Goal: Register for event/course

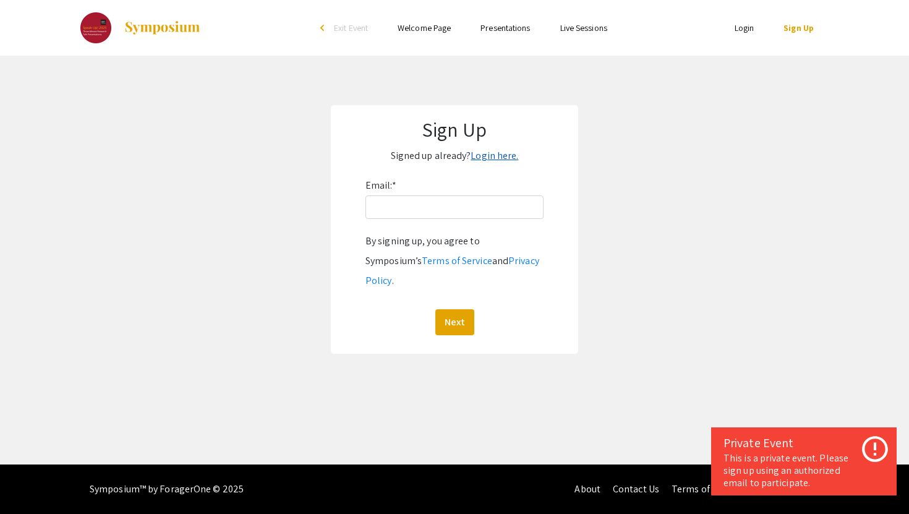
click at [491, 159] on link "Login here." at bounding box center [494, 155] width 48 height 13
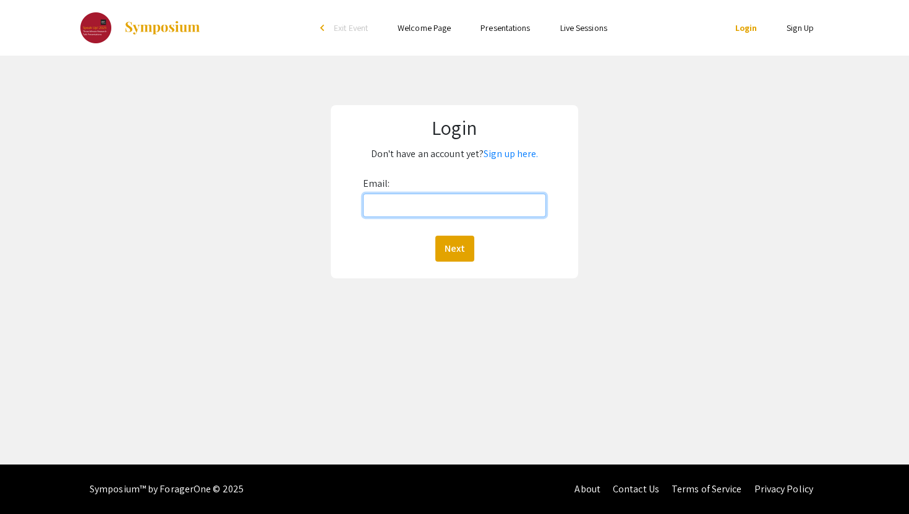
click at [459, 204] on input "Email:" at bounding box center [455, 204] width 184 height 23
click at [509, 155] on link "Sign up here." at bounding box center [510, 153] width 54 height 13
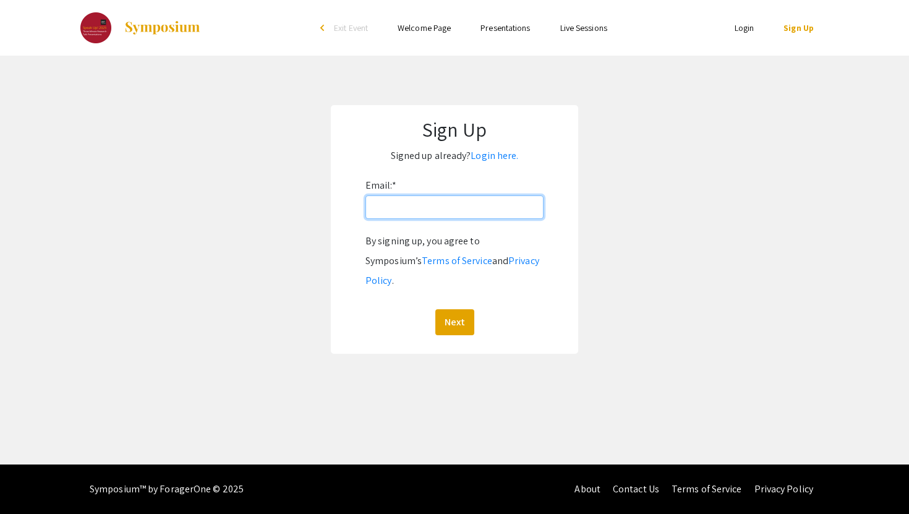
click at [462, 205] on input "Email: *" at bounding box center [454, 206] width 178 height 23
type input "lilyy@andrew.cmu.edu"
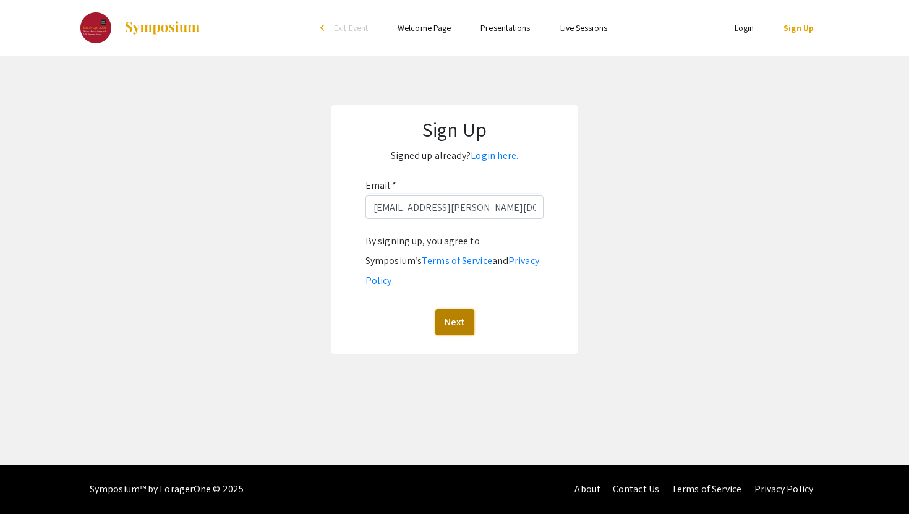
click at [451, 309] on button "Next" at bounding box center [454, 322] width 39 height 26
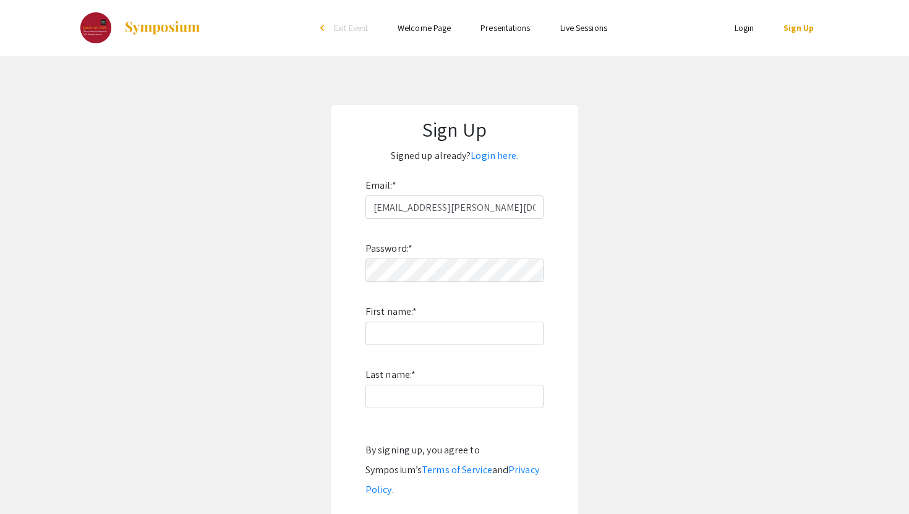
click at [516, 19] on ul "Skip navigation arrow_back_ios Exit Event Welcome Page Presentations Live Sessi…" at bounding box center [454, 28] width 247 height 56
click at [507, 26] on link "Presentations" at bounding box center [504, 27] width 49 height 11
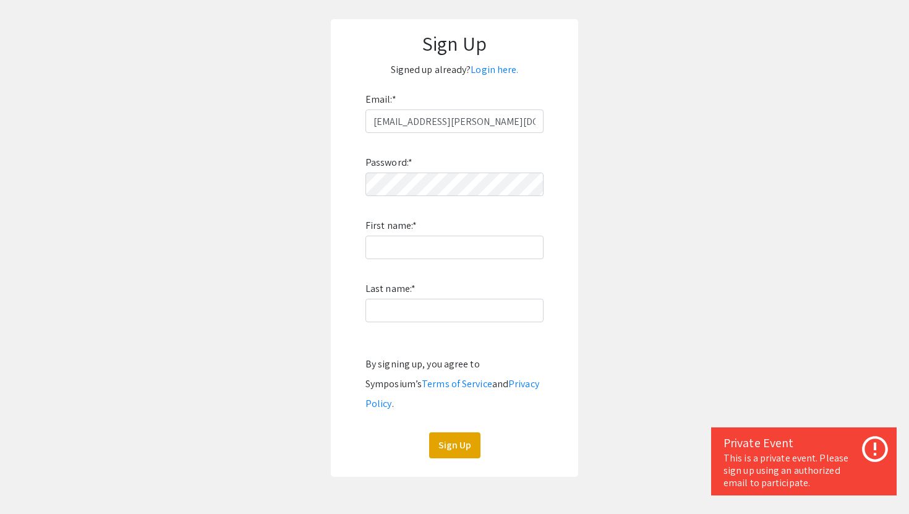
scroll to position [97, 0]
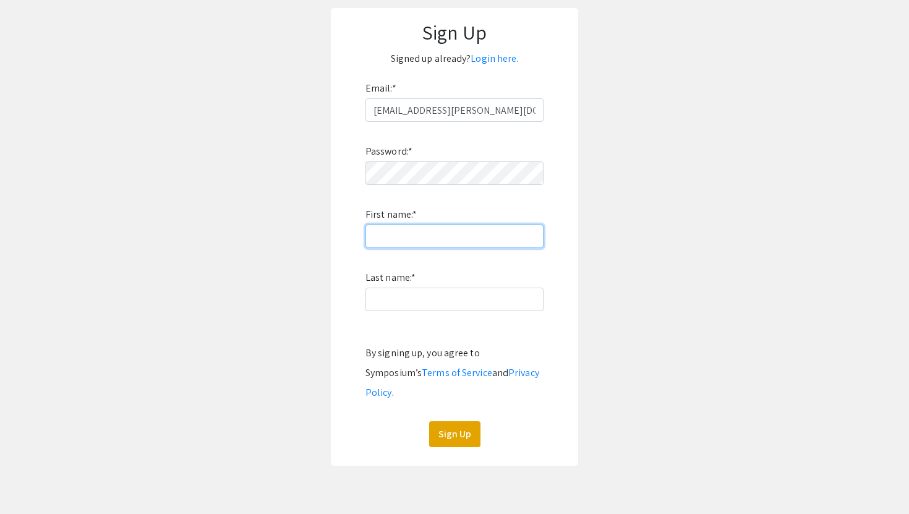
click at [460, 229] on input "First name: *" at bounding box center [454, 235] width 178 height 23
type input "Lily"
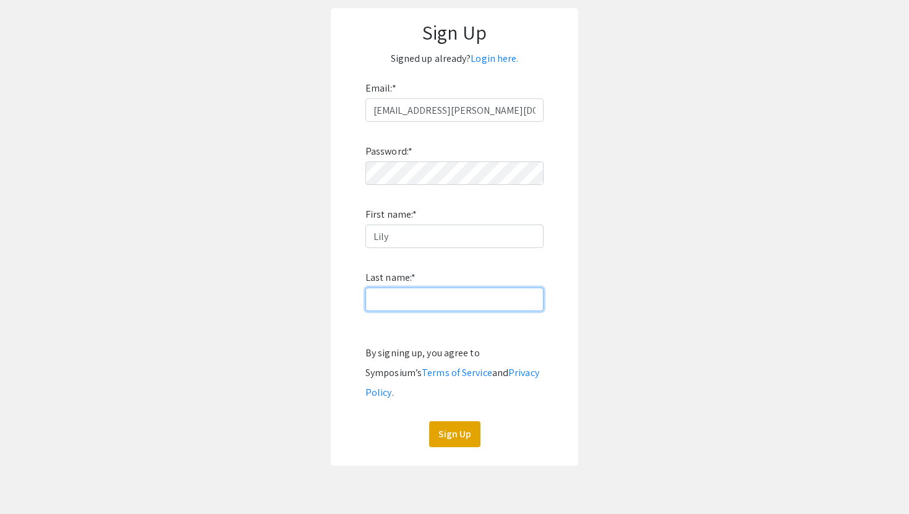
click at [410, 289] on input "Last name: *" at bounding box center [454, 298] width 178 height 23
type input "Yang"
click at [448, 421] on button "Sign Up" at bounding box center [454, 434] width 51 height 26
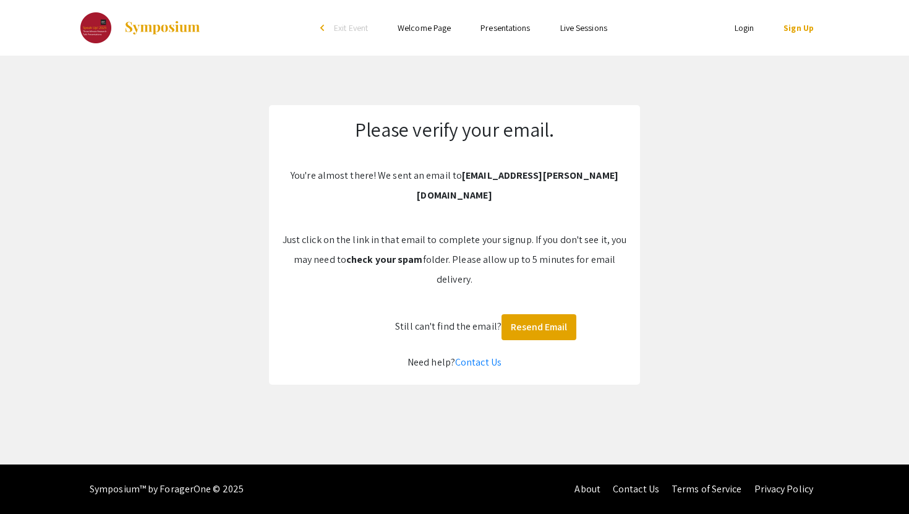
scroll to position [0, 0]
click at [429, 25] on link "Welcome Page" at bounding box center [423, 27] width 53 height 11
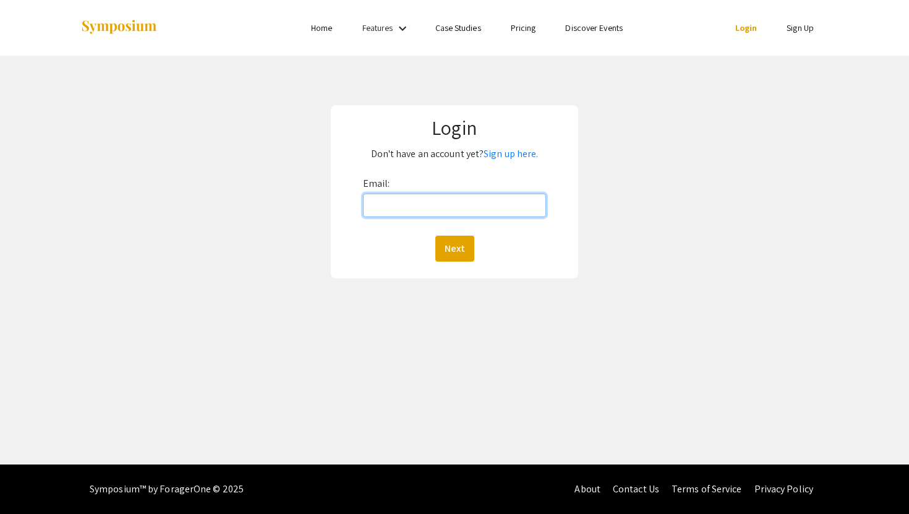
click at [399, 211] on input "Email:" at bounding box center [455, 204] width 184 height 23
type input "lilyy@andrew.cmu.edu"
click at [454, 255] on button "Next" at bounding box center [454, 249] width 39 height 26
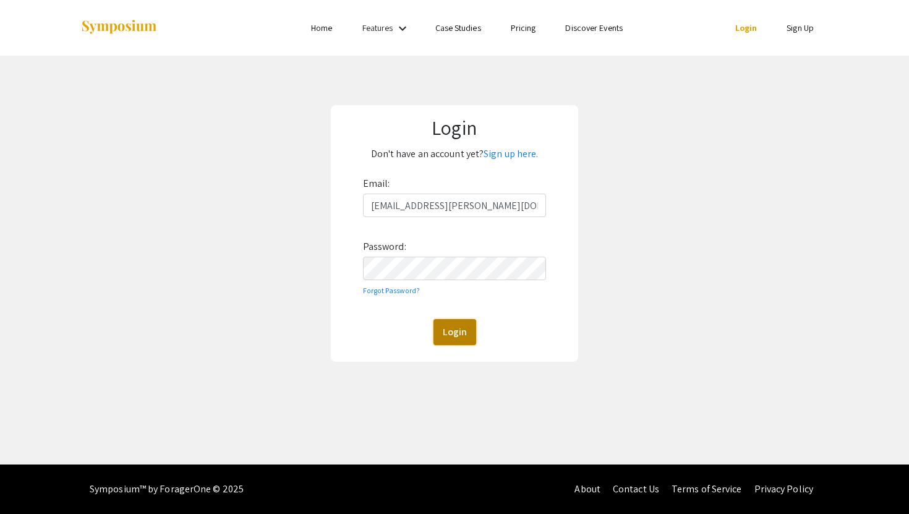
click at [450, 331] on button "Login" at bounding box center [454, 332] width 43 height 26
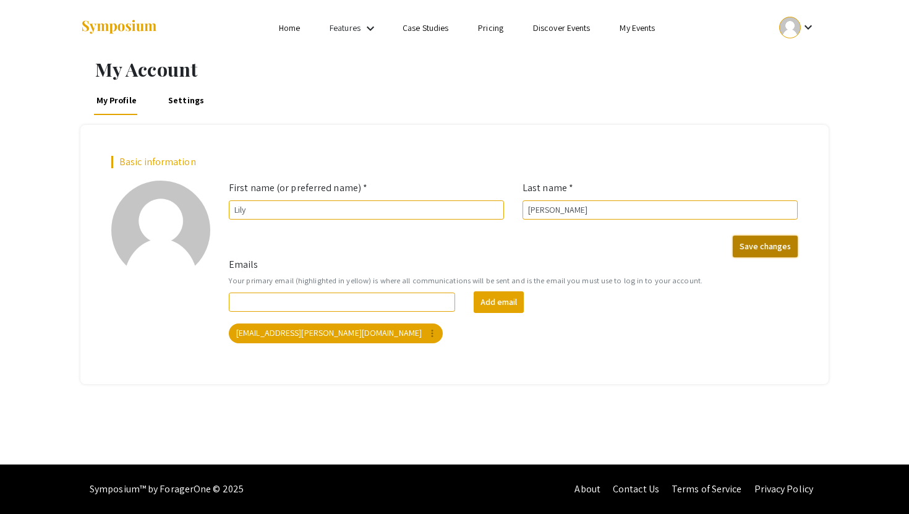
click at [754, 242] on button "Save changes" at bounding box center [764, 247] width 65 height 22
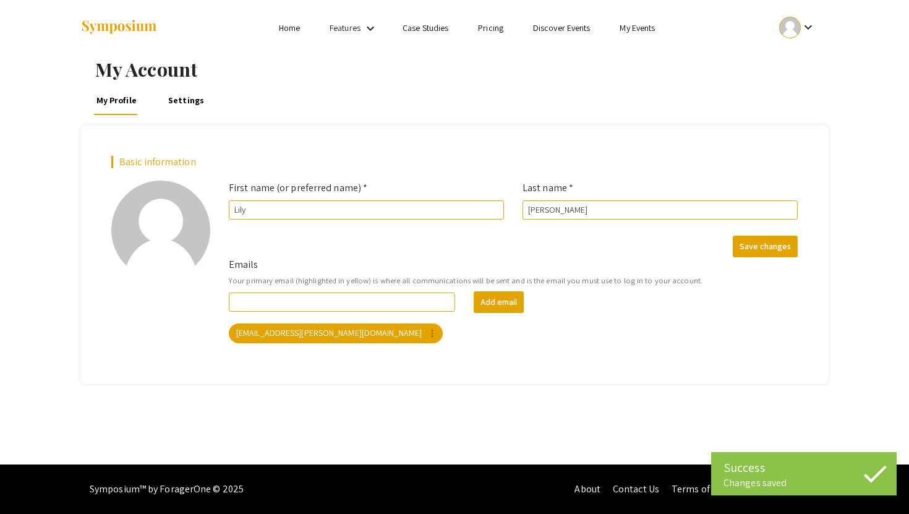
click at [348, 30] on link "Features" at bounding box center [344, 27] width 31 height 11
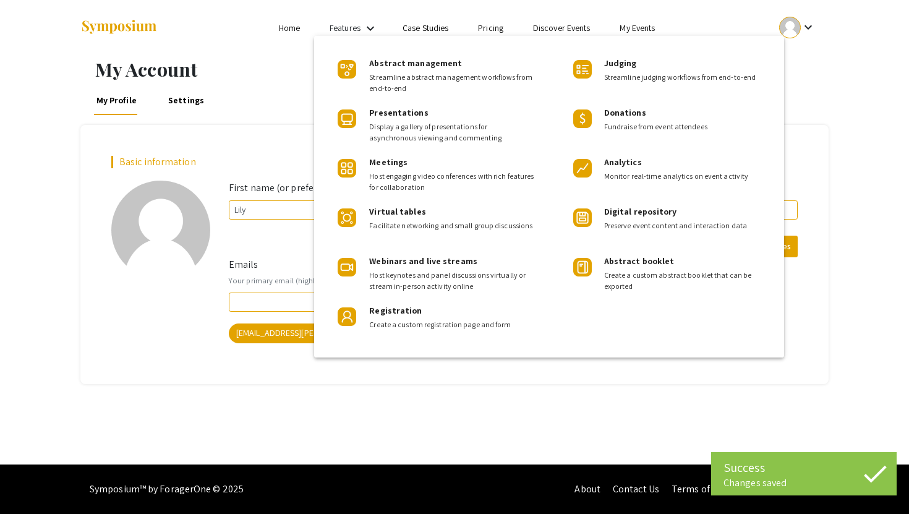
click at [294, 23] on div at bounding box center [454, 257] width 909 height 514
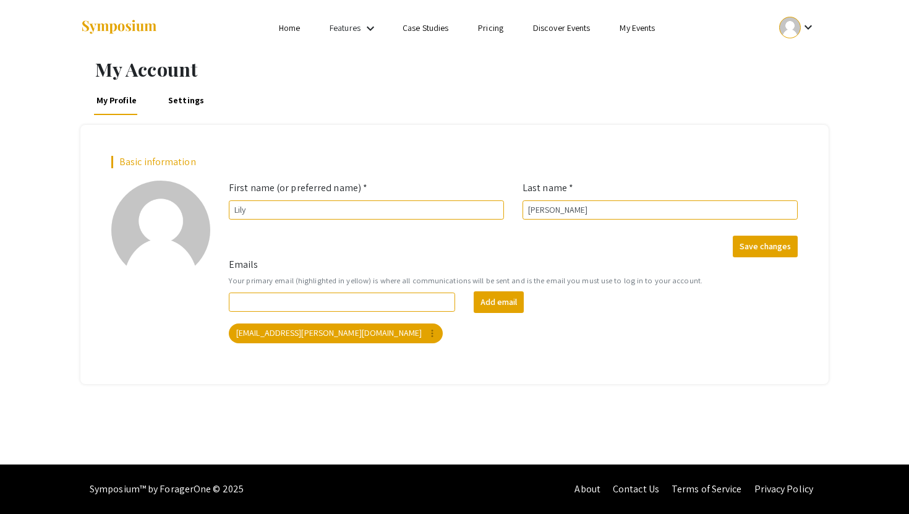
click at [286, 29] on link "Home" at bounding box center [289, 27] width 21 height 11
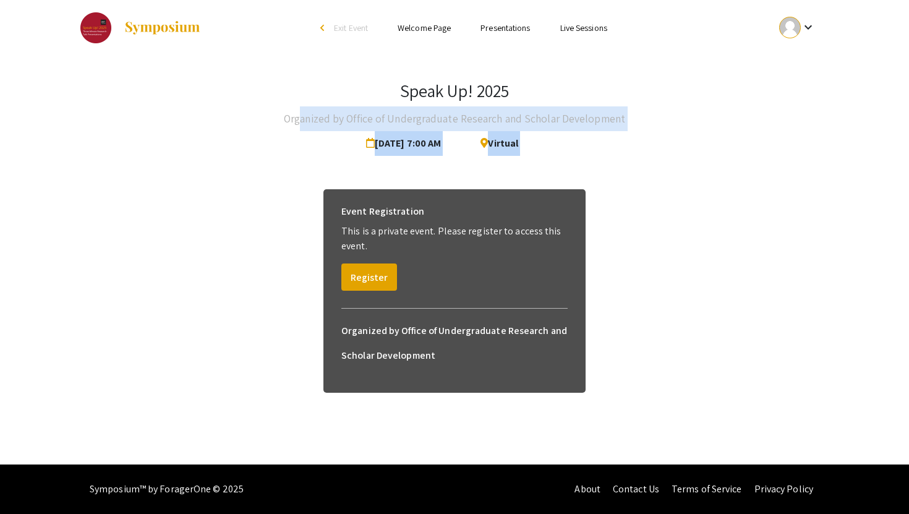
drag, startPoint x: 305, startPoint y: 117, endPoint x: 430, endPoint y: 166, distance: 134.9
click at [430, 166] on div "Speak Up! 2025 Organized by Office of Undergraduate Research and Scholar Develo…" at bounding box center [454, 243] width 766 height 374
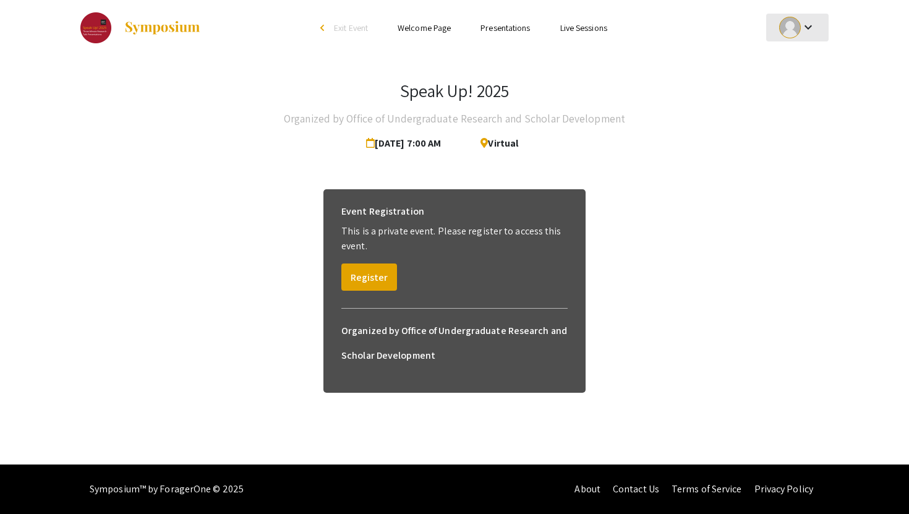
click at [801, 22] on mat-icon "keyboard_arrow_down" at bounding box center [807, 27] width 15 height 15
click at [486, 22] on div at bounding box center [454, 257] width 909 height 514
click at [488, 28] on link "Presentations" at bounding box center [504, 27] width 49 height 11
click at [480, 30] on link "Presentations" at bounding box center [504, 27] width 49 height 11
click at [427, 28] on link "Welcome Page" at bounding box center [423, 27] width 53 height 11
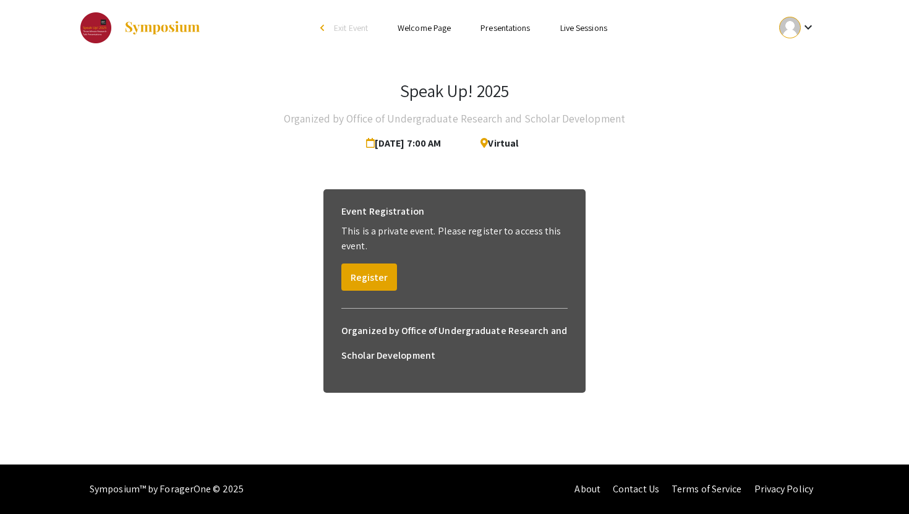
click at [498, 29] on link "Presentations" at bounding box center [504, 27] width 49 height 11
click at [577, 28] on link "Live Sessions" at bounding box center [583, 27] width 47 height 11
click at [811, 28] on mat-icon "keyboard_arrow_down" at bounding box center [807, 27] width 15 height 15
